Goal: Transaction & Acquisition: Obtain resource

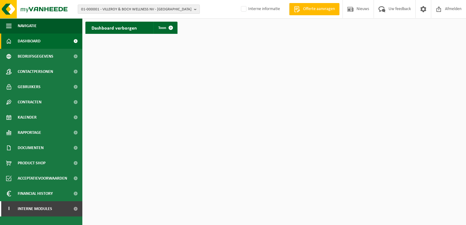
click at [196, 11] on b "button" at bounding box center [196, 9] width 5 height 9
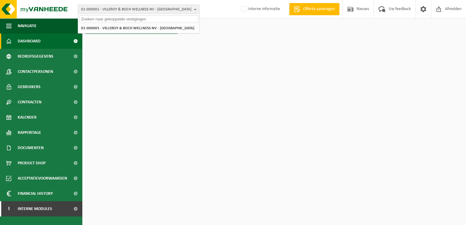
click at [175, 20] on input "text" at bounding box center [138, 19] width 119 height 8
paste input "01-000399"
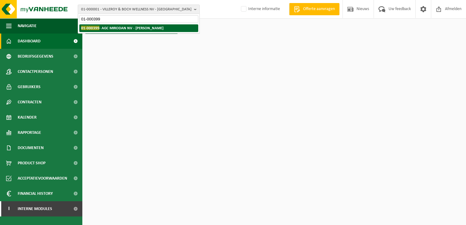
type input "01-000399"
click at [131, 29] on strong "01-000399 - AGC MIRODAN NV - HEULE" at bounding box center [122, 28] width 82 height 5
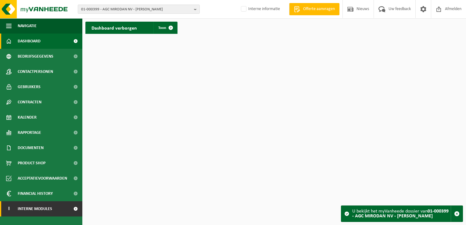
click at [34, 206] on span "Interne modules" at bounding box center [35, 208] width 34 height 15
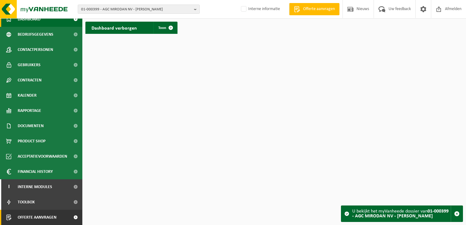
click at [39, 216] on span "Offerte aanvragen" at bounding box center [37, 217] width 39 height 15
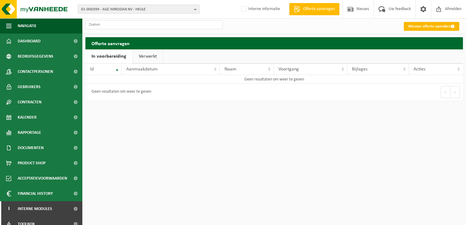
click at [432, 23] on link "Nieuwe offerte opmaken" at bounding box center [432, 26] width 56 height 9
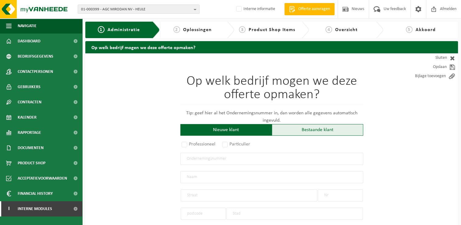
click at [321, 134] on div "Bestaande klant" at bounding box center [317, 130] width 91 height 12
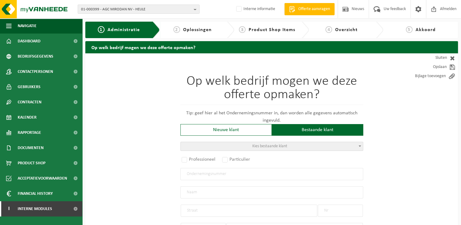
click at [358, 144] on span at bounding box center [360, 146] width 6 height 8
click at [277, 156] on input "search" at bounding box center [272, 156] width 180 height 8
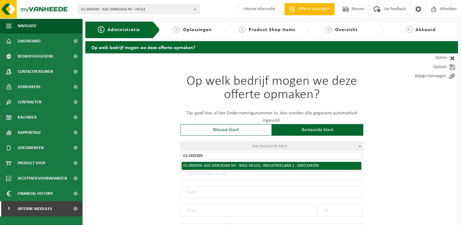
type input "01-000399"
radio input "true"
type input "0405.334.294"
type input "AGC MIRODAN NV"
type input "INDUSTRIELAAN"
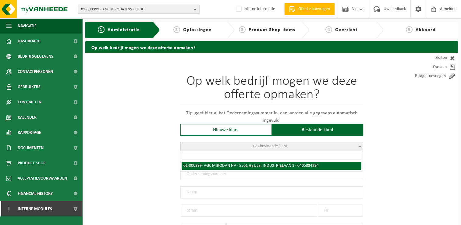
type input "1"
type input "8501"
type input "HEULE"
select select "1319"
type input "AGC MIRODAN NV"
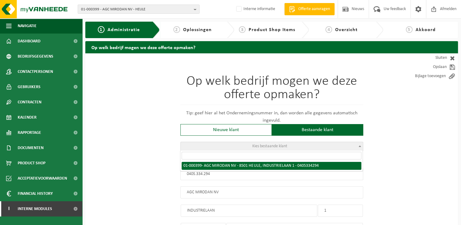
type input "INDUSTRIELAAN"
type input "1"
type input "8501"
type input "HEULE"
select select "6544"
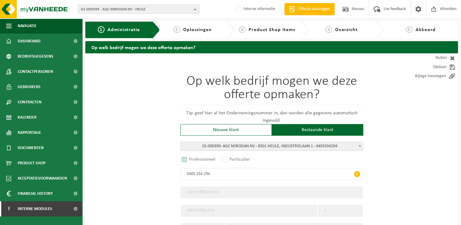
select select "B"
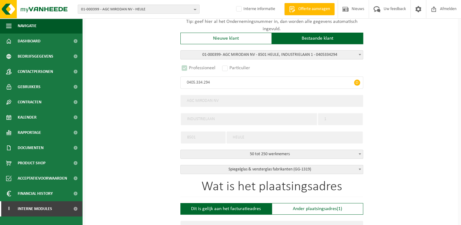
click at [357, 82] on span "D" at bounding box center [357, 83] width 6 height 6
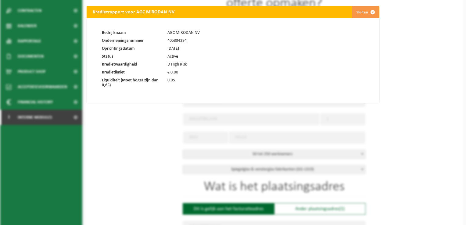
click at [368, 10] on span at bounding box center [373, 12] width 12 height 12
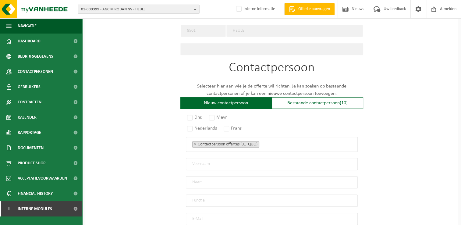
scroll to position [335, 0]
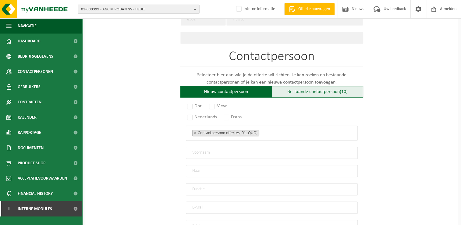
click at [306, 92] on div "Bestaande contactpersoon (10)" at bounding box center [317, 92] width 91 height 12
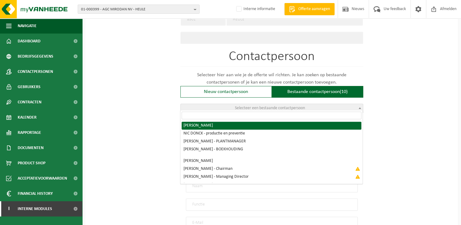
click at [301, 106] on span "Selecteer een bestaande contactpersoon" at bounding box center [270, 108] width 70 height 5
click at [299, 115] on input "search" at bounding box center [272, 116] width 180 height 8
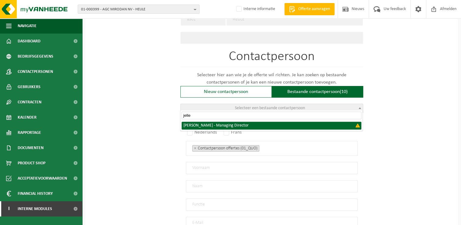
type input "jelle"
select select "{"code":"","firstname":"JELLE","surname":"PROOT","gender":"Unknown","position":…"
type input "JELLE"
type input "PROOT"
type input "Managing Director"
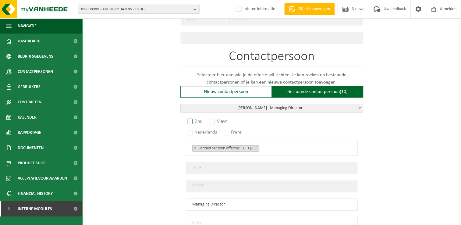
click at [190, 118] on label "Dhr." at bounding box center [195, 121] width 18 height 9
radio input "true"
click at [189, 129] on label "Nederlands" at bounding box center [202, 132] width 33 height 9
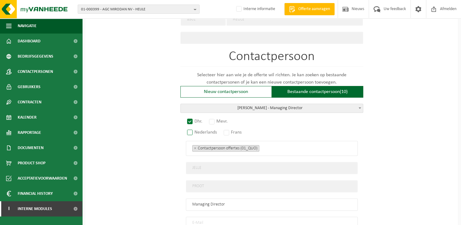
radio input "true"
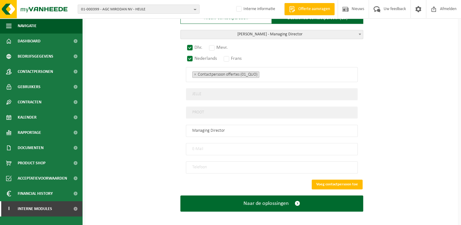
drag, startPoint x: 215, startPoint y: 143, endPoint x: 218, endPoint y: 141, distance: 3.7
click at [215, 143] on input "email" at bounding box center [272, 149] width 172 height 12
click at [213, 146] on input "email" at bounding box center [272, 149] width 172 height 12
paste input "Jelle.Proot@agc.com"
type input "Jelle.Proot@agc.com"
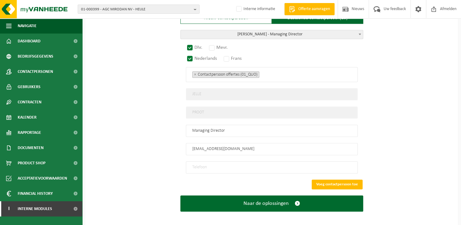
click at [227, 162] on input "tel" at bounding box center [272, 167] width 172 height 12
paste input "+32 (56) 36 36 11"
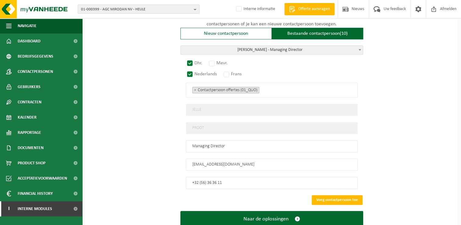
scroll to position [379, 0]
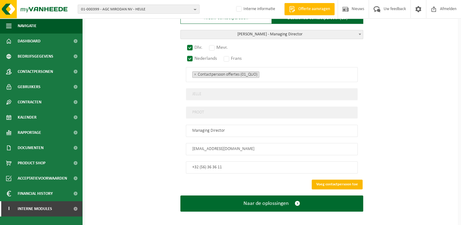
type input "+32 (56) 36 36 11"
click at [349, 180] on button "Voeg contactpersoon toe" at bounding box center [337, 185] width 51 height 10
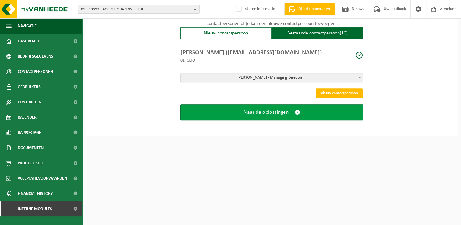
click at [295, 109] on span "submit" at bounding box center [297, 112] width 5 height 6
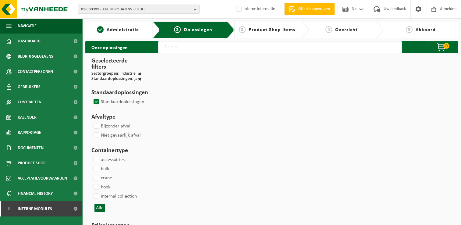
click at [95, 102] on label "Standaardoplossingen" at bounding box center [118, 101] width 52 height 9
click at [91, 97] on input "Standaardoplossingen" at bounding box center [91, 97] width 0 height 0
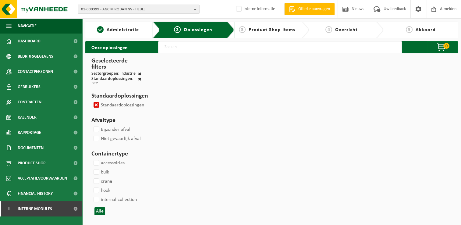
click at [95, 103] on label "Standaardoplossingen" at bounding box center [118, 105] width 52 height 9
click at [91, 101] on input "Standaardoplossingen" at bounding box center [91, 100] width 0 height 0
checkbox input "false"
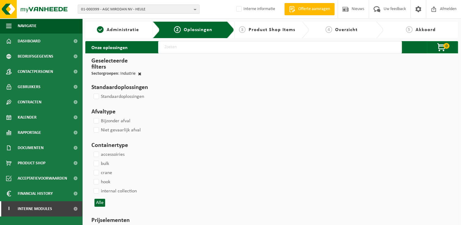
click at [209, 47] on input "text" at bounding box center [280, 47] width 244 height 12
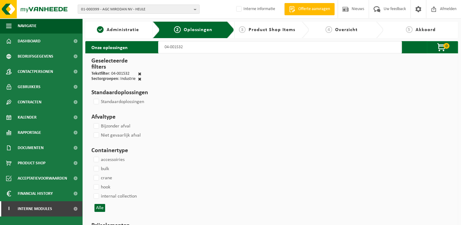
type input "04-001532"
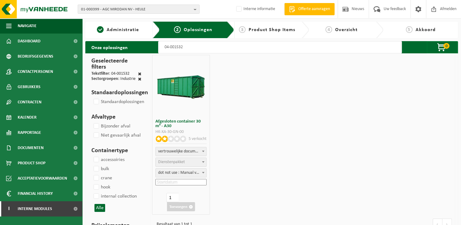
select select
select select "7"
select select "25"
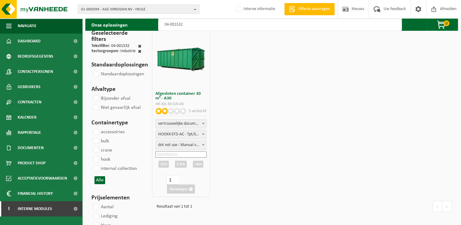
scroll to position [61, 0]
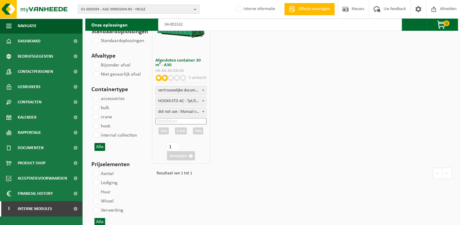
type input "04-001532"
click at [200, 109] on span at bounding box center [203, 112] width 6 height 8
click at [200, 111] on span at bounding box center [203, 112] width 6 height 8
click at [196, 120] on input at bounding box center [181, 121] width 51 height 6
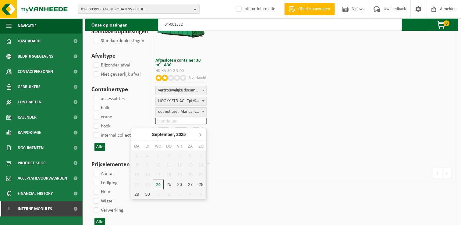
click at [199, 136] on icon at bounding box center [200, 135] width 10 height 10
click at [138, 163] on div "6" at bounding box center [136, 165] width 11 height 10
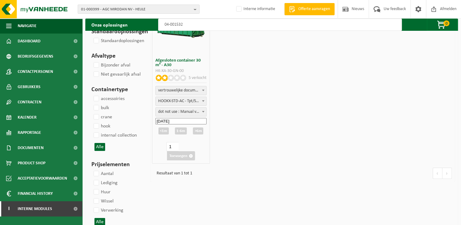
click at [186, 121] on input "2025-10-06" at bounding box center [181, 121] width 51 height 6
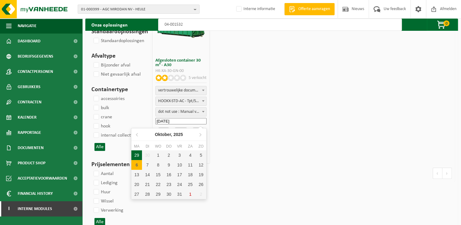
click at [137, 153] on div "29" at bounding box center [136, 155] width 11 height 10
type input "2025-09-29"
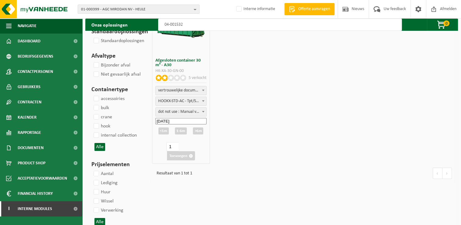
click at [163, 129] on div "<1m" at bounding box center [164, 130] width 10 height 7
click at [187, 142] on input "2025-09-30" at bounding box center [181, 141] width 51 height 6
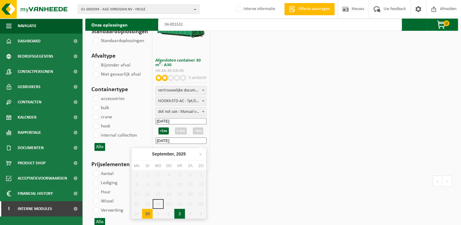
click at [180, 213] on div "3" at bounding box center [179, 214] width 11 height 10
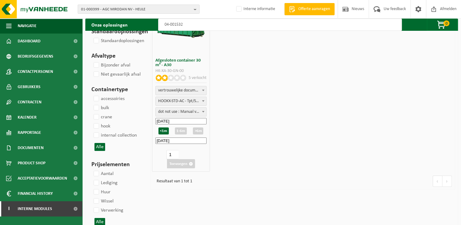
type input "2025-09-30"
click at [182, 164] on button "Toevoegen" at bounding box center [181, 163] width 28 height 9
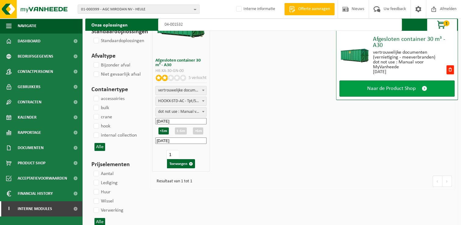
click at [425, 85] on span at bounding box center [424, 88] width 5 height 6
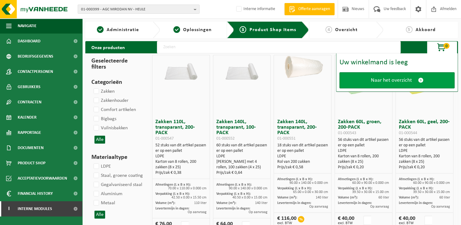
click at [422, 80] on span at bounding box center [420, 80] width 5 height 6
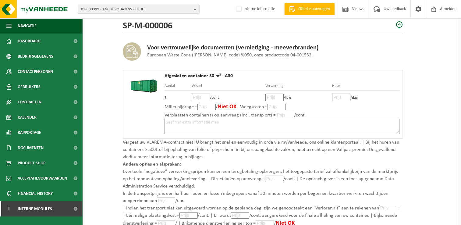
scroll to position [91, 0]
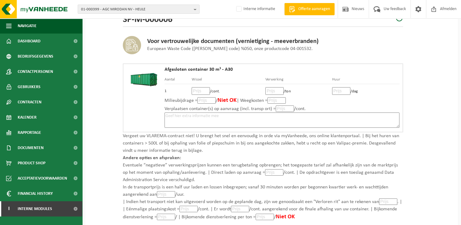
click at [198, 90] on input "number" at bounding box center [201, 91] width 18 height 8
type input "115"
type input "115.00"
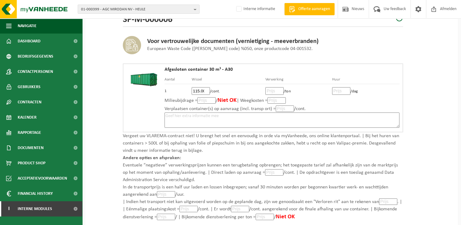
click at [271, 91] on input "number" at bounding box center [275, 91] width 18 height 8
type input "165"
type input "165.00"
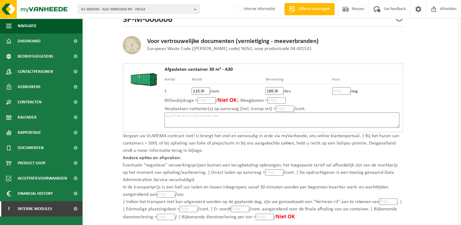
click at [335, 89] on input "number" at bounding box center [341, 91] width 18 height 8
type input "5"
type input "5.00"
click at [232, 114] on textarea at bounding box center [282, 120] width 235 height 15
type textarea "V"
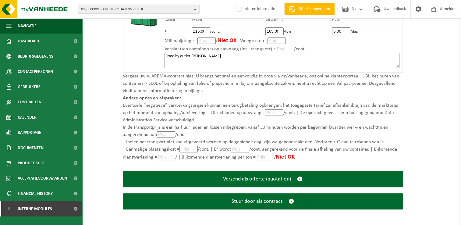
scroll to position [152, 0]
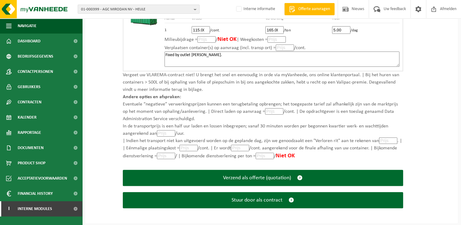
type textarea "Fixed by outlet [PERSON_NAME]."
click at [187, 148] on input "number" at bounding box center [189, 148] width 18 height 6
type input "115"
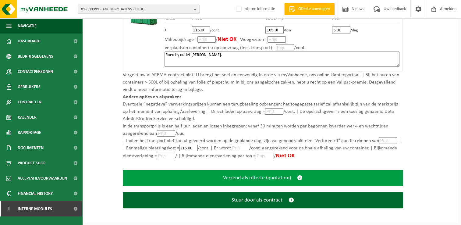
type input "115.00"
click at [299, 176] on span "submit" at bounding box center [299, 178] width 5 height 6
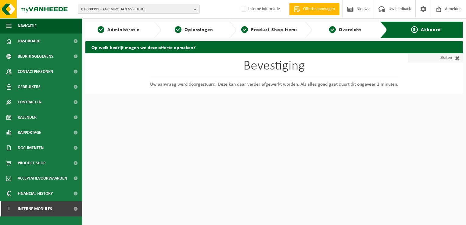
click at [457, 58] on span at bounding box center [456, 58] width 8 height 6
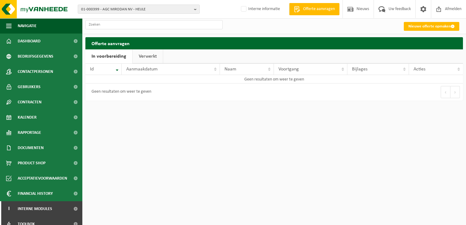
click at [145, 56] on link "Verwerkt" at bounding box center [148, 56] width 30 height 14
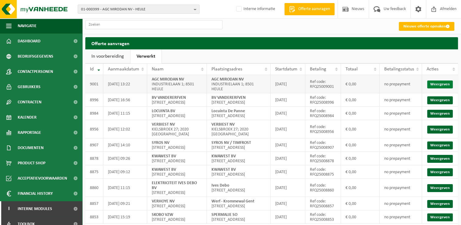
click at [440, 84] on link "Weergeven" at bounding box center [441, 85] width 26 height 8
drag, startPoint x: 30, startPoint y: 42, endPoint x: 34, endPoint y: 40, distance: 3.7
click at [30, 42] on span "Dashboard" at bounding box center [29, 41] width 23 height 15
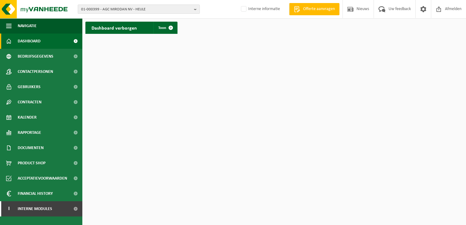
click at [194, 10] on b "button" at bounding box center [196, 9] width 5 height 9
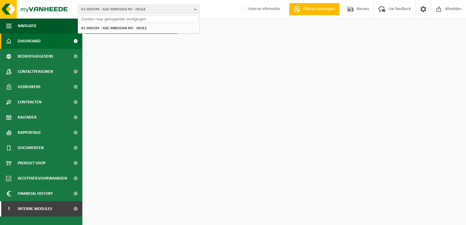
paste input "01-000392"
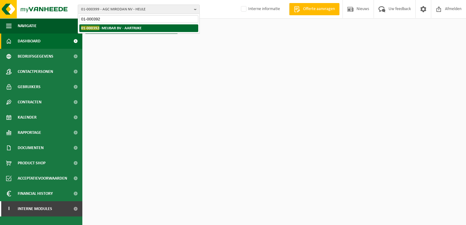
type input "01-000392"
click at [131, 30] on strong "01-000392 - MEUBAR BV - AARTRIJKE" at bounding box center [111, 28] width 60 height 5
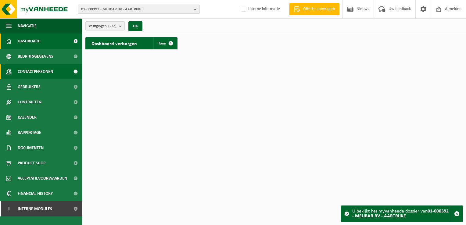
click at [41, 69] on span "Contactpersonen" at bounding box center [35, 71] width 35 height 15
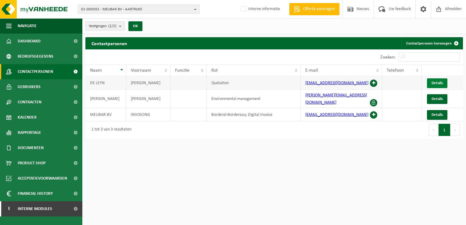
click at [434, 81] on span "Details" at bounding box center [437, 83] width 11 height 4
click at [442, 97] on span "Details" at bounding box center [437, 99] width 11 height 4
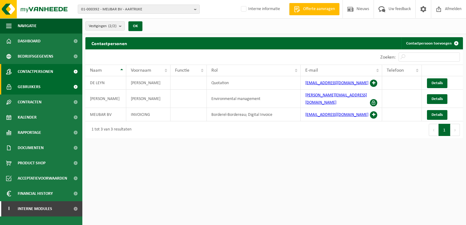
click at [34, 88] on span "Gebruikers" at bounding box center [29, 86] width 23 height 15
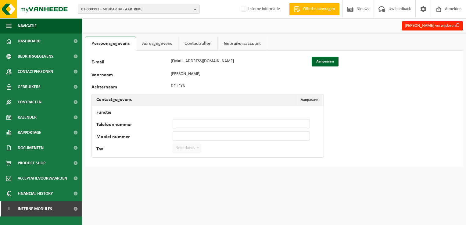
click at [145, 43] on link "Adresgegevens" at bounding box center [157, 44] width 42 height 14
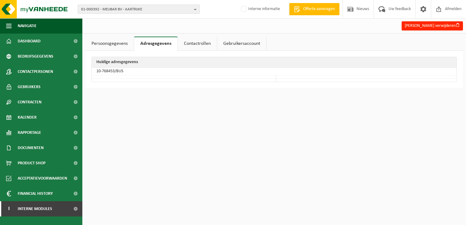
click at [107, 44] on link "Persoonsgegevens" at bounding box center [109, 44] width 48 height 14
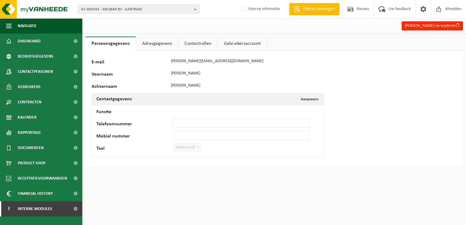
click at [157, 47] on link "Adresgegevens" at bounding box center [157, 44] width 42 height 14
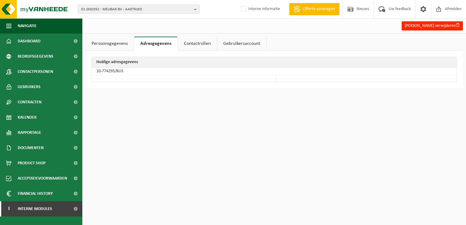
click at [190, 45] on link "Contactrollen" at bounding box center [197, 44] width 39 height 14
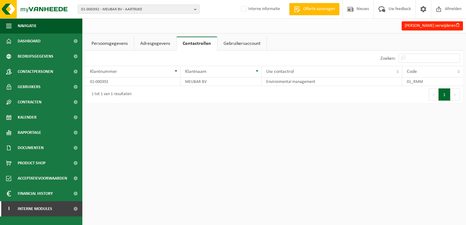
click at [232, 43] on link "Gebruikersaccount" at bounding box center [241, 44] width 49 height 14
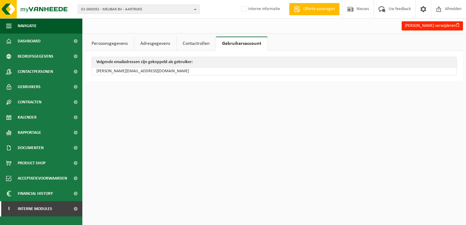
click at [104, 47] on link "Persoonsgegevens" at bounding box center [109, 44] width 48 height 14
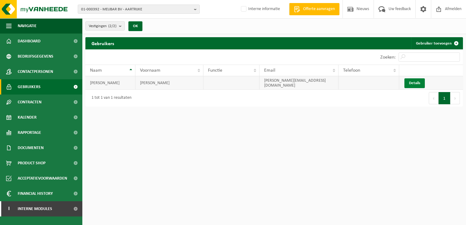
click at [411, 83] on link "Details" at bounding box center [414, 83] width 20 height 10
click at [37, 72] on span "Contactpersonen" at bounding box center [35, 71] width 35 height 15
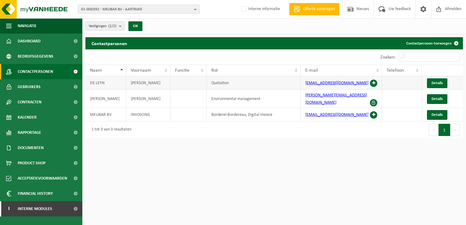
click at [373, 84] on span at bounding box center [373, 83] width 7 height 7
click at [432, 83] on span "Details" at bounding box center [437, 83] width 11 height 4
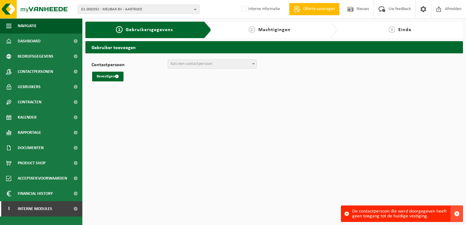
click at [458, 215] on span "button" at bounding box center [456, 213] width 5 height 5
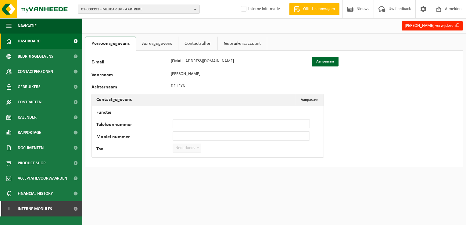
click at [34, 39] on span "Dashboard" at bounding box center [29, 41] width 23 height 15
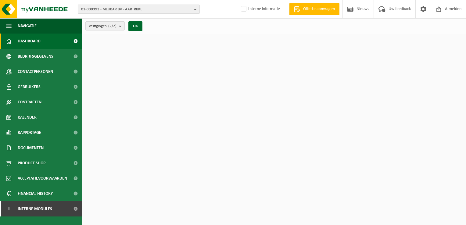
click at [198, 8] on b "button" at bounding box center [196, 9] width 5 height 9
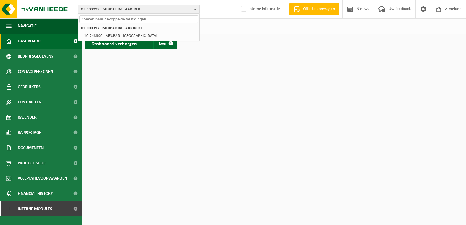
click at [176, 17] on input "text" at bounding box center [138, 19] width 119 height 8
paste input "01-101092"
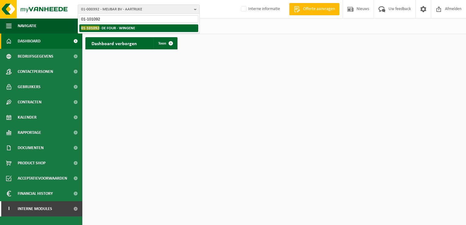
type input "01-101092"
click at [132, 27] on strong "01-101092 - DE FOUR - WINGENE" at bounding box center [108, 28] width 54 height 5
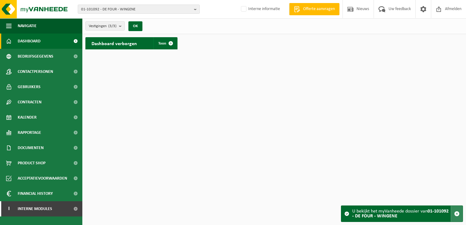
click at [457, 213] on span "button" at bounding box center [456, 213] width 5 height 5
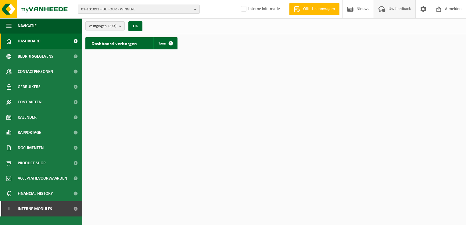
click at [404, 8] on span "Uw feedback" at bounding box center [399, 9] width 25 height 18
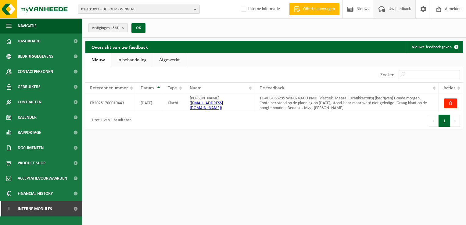
click at [131, 59] on link "In behandeling" at bounding box center [131, 60] width 41 height 14
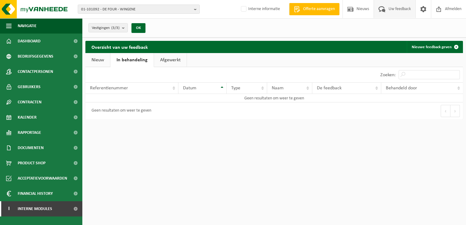
click at [168, 59] on link "Afgewerkt" at bounding box center [170, 60] width 33 height 14
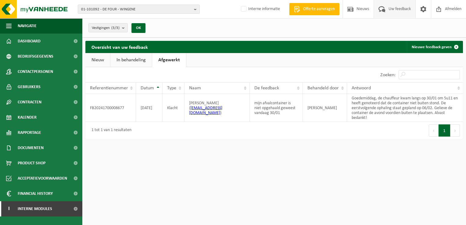
click at [100, 62] on link "Nieuw" at bounding box center [97, 60] width 25 height 14
